Goal: Task Accomplishment & Management: Manage account settings

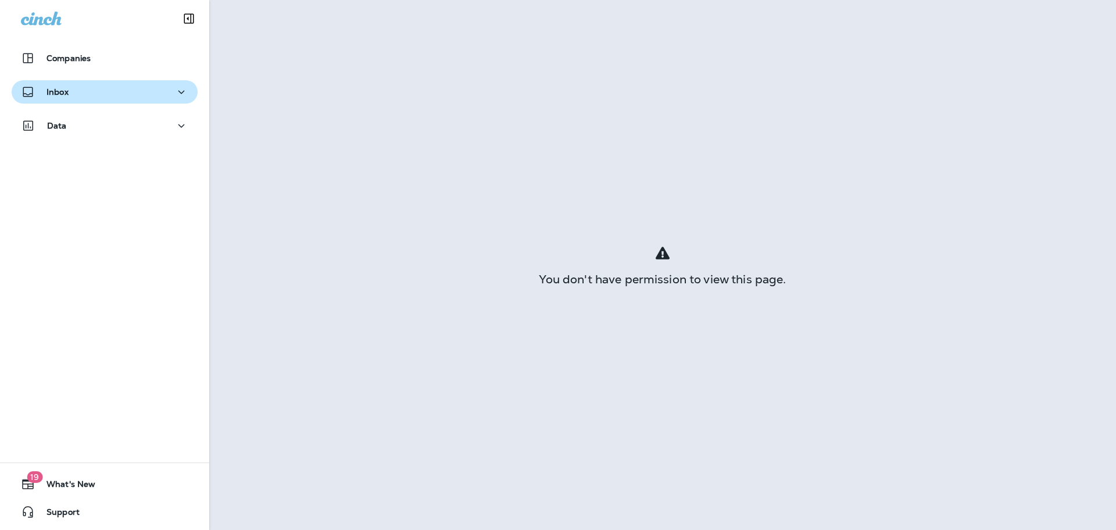
click at [87, 94] on div "Inbox" at bounding box center [104, 92] width 167 height 15
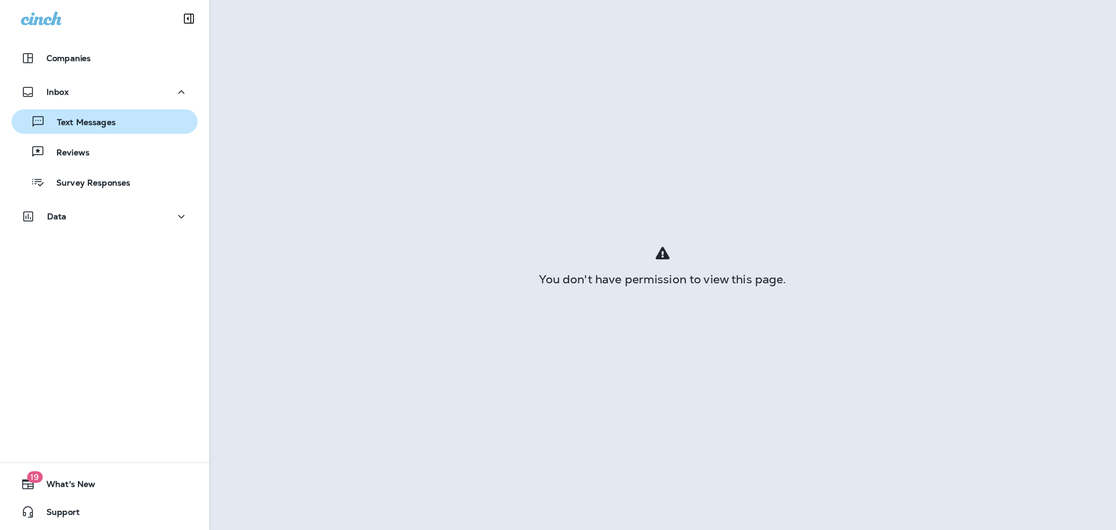
click at [96, 129] on div "Text Messages" at bounding box center [65, 121] width 99 height 17
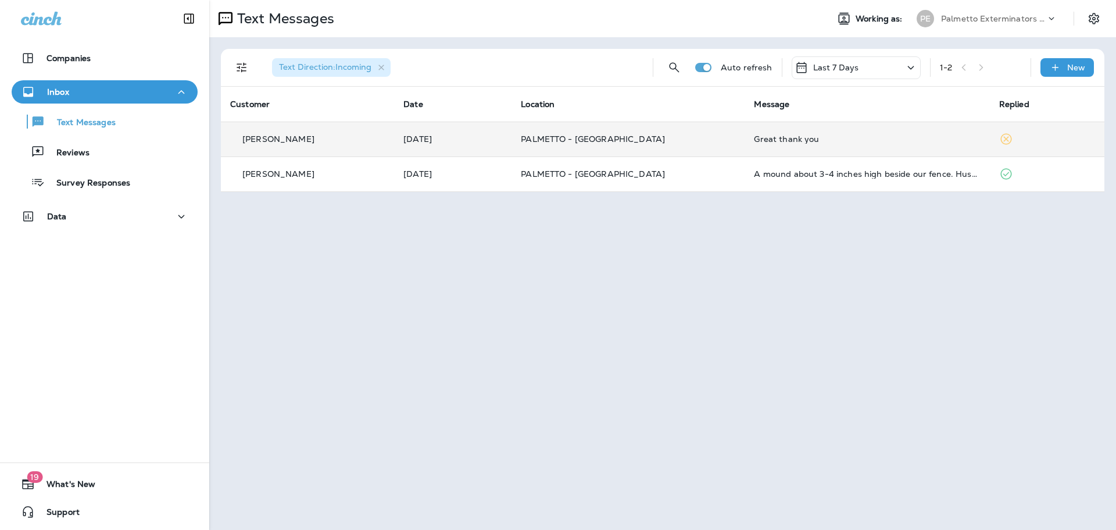
click at [437, 124] on td "[DATE]" at bounding box center [452, 138] width 117 height 35
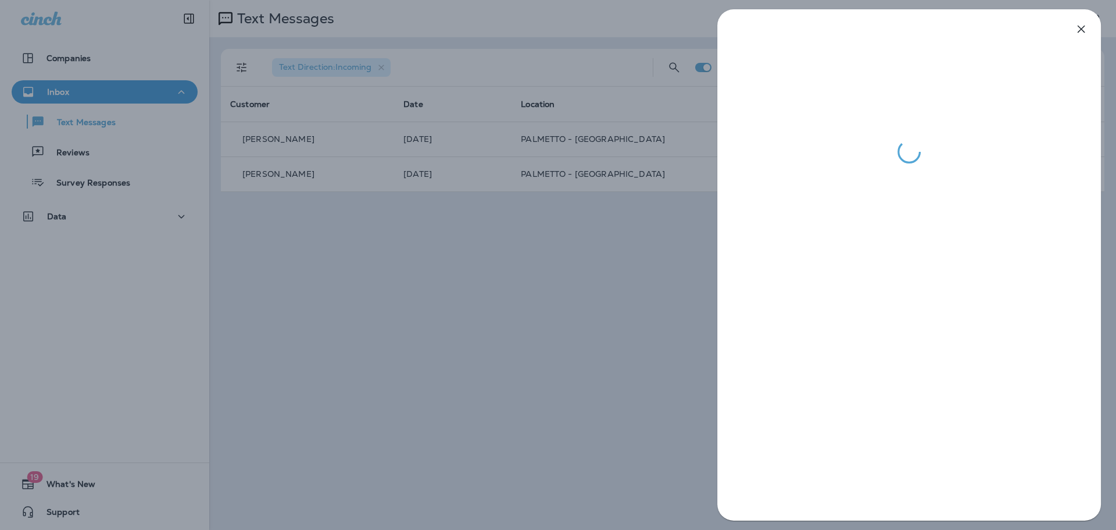
click at [445, 307] on div at bounding box center [558, 265] width 1116 height 530
